Goal: Information Seeking & Learning: Learn about a topic

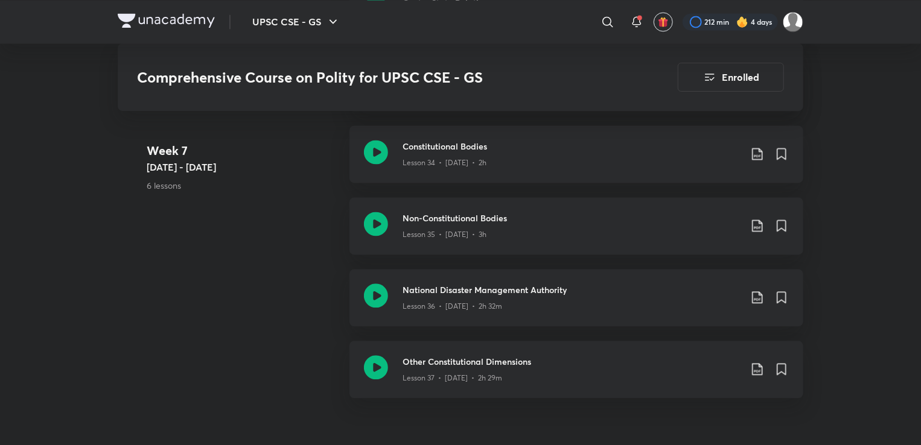
scroll to position [3398, 0]
